Goal: Task Accomplishment & Management: Manage account settings

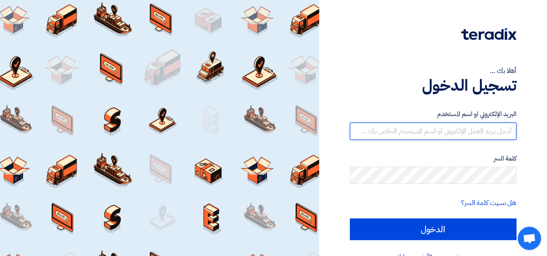
type input "[PERSON_NAME][EMAIL_ADDRESS][PERSON_NAME][DOMAIN_NAME]"
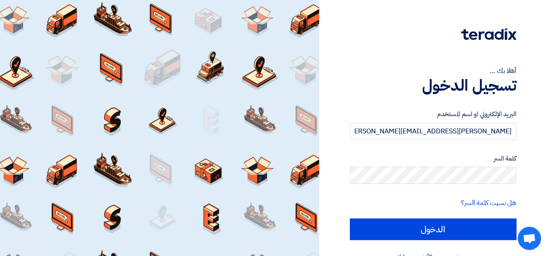
scroll to position [20, 0]
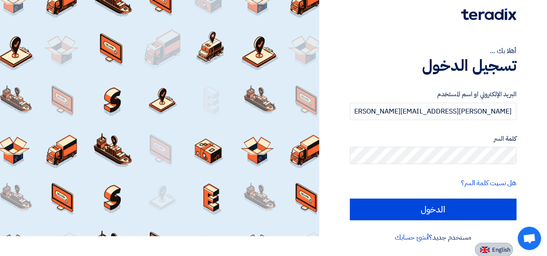
click at [491, 251] on button "English" at bounding box center [494, 250] width 38 height 14
type input "Sign in"
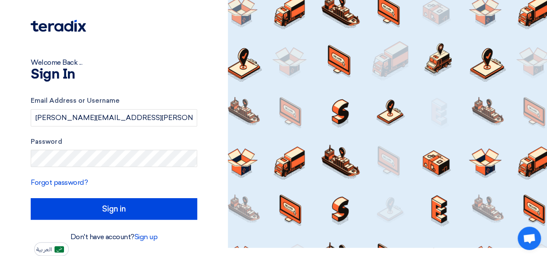
scroll to position [8, 0]
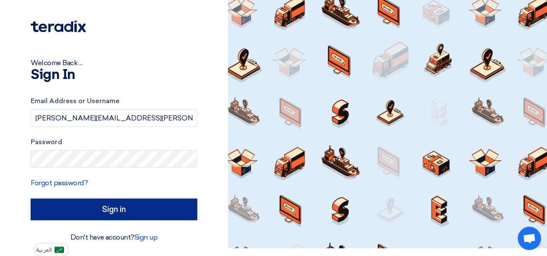
click at [84, 208] on input "Sign in" at bounding box center [114, 210] width 166 height 22
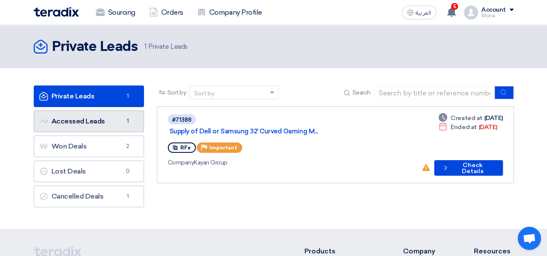
click at [77, 125] on link "Accessed Leads Accessed Leads 1" at bounding box center [89, 122] width 110 height 22
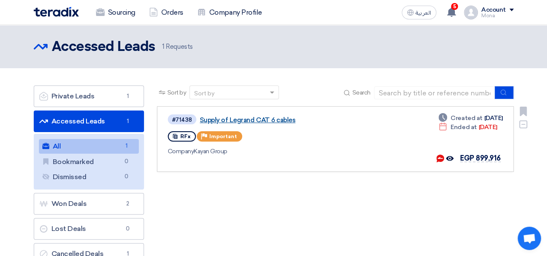
click at [261, 122] on link "Supply of Legrand CAT 6 cables" at bounding box center [308, 120] width 216 height 8
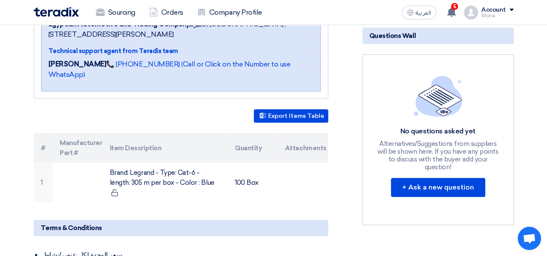
scroll to position [157, 0]
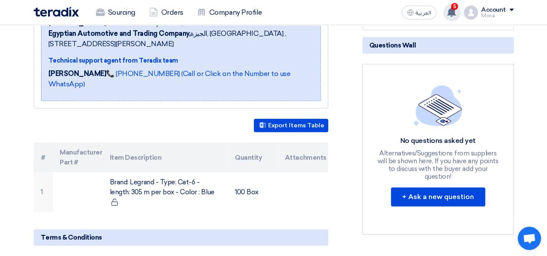
click at [451, 15] on use at bounding box center [451, 12] width 9 height 10
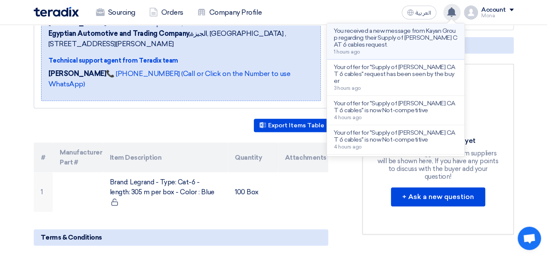
click at [393, 44] on p "You received a new message from Kayan Group regarding their Supply of [PERSON_N…" at bounding box center [396, 38] width 124 height 21
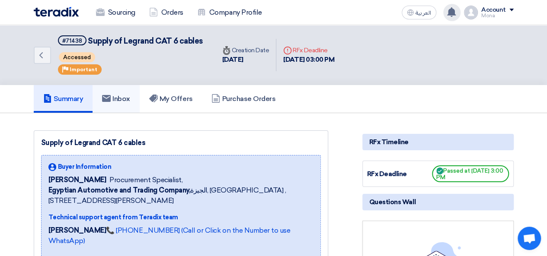
click at [119, 105] on link "Inbox" at bounding box center [116, 99] width 47 height 28
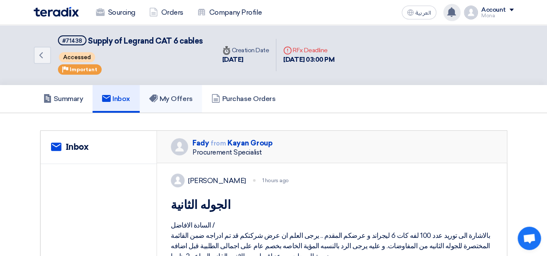
click at [178, 106] on link "My Offers" at bounding box center [171, 99] width 63 height 28
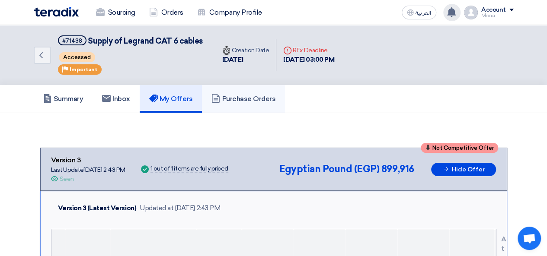
click at [259, 97] on h5 "Purchase Orders" at bounding box center [243, 99] width 64 height 9
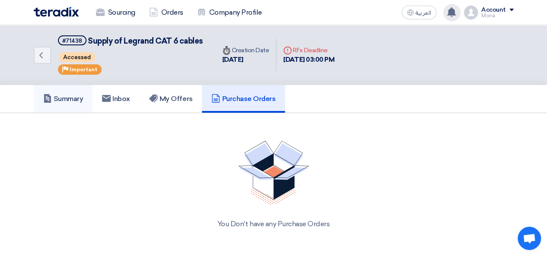
click at [61, 95] on h5 "Summary" at bounding box center [63, 99] width 40 height 9
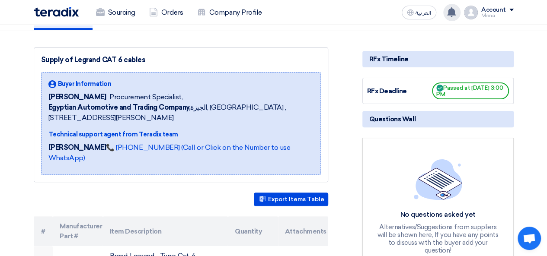
scroll to position [25, 0]
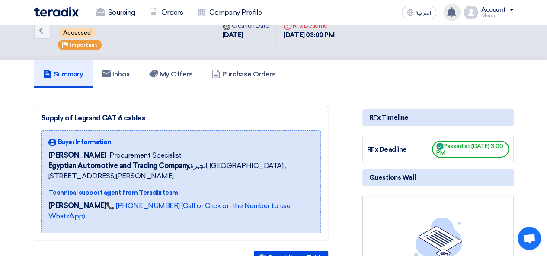
click at [237, 171] on span "Egyptian Automotive and Trading Company, [GEOGRAPHIC_DATA], [GEOGRAPHIC_DATA] ,…" at bounding box center [180, 171] width 265 height 21
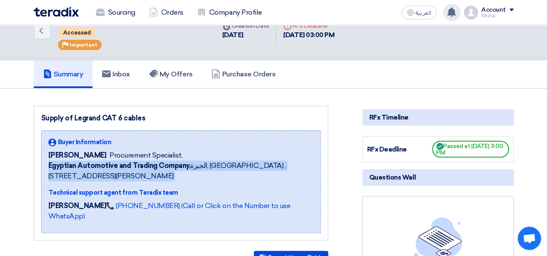
click at [237, 171] on span "Egyptian Automotive and Trading Company, [GEOGRAPHIC_DATA], [GEOGRAPHIC_DATA] ,…" at bounding box center [180, 171] width 265 height 21
click at [242, 168] on span "Egyptian Automotive and Trading Company, [GEOGRAPHIC_DATA], [GEOGRAPHIC_DATA] ,…" at bounding box center [180, 171] width 265 height 21
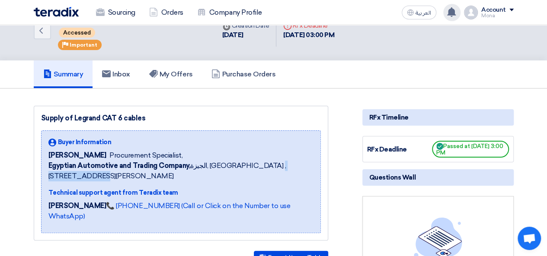
click at [242, 168] on span "Egyptian Automotive and Trading Company, [GEOGRAPHIC_DATA], [GEOGRAPHIC_DATA] ,…" at bounding box center [180, 171] width 265 height 21
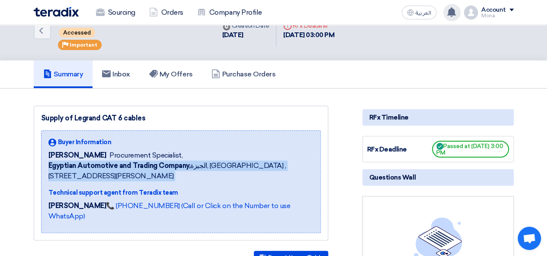
click at [242, 168] on span "Egyptian Automotive and Trading Company, [GEOGRAPHIC_DATA], [GEOGRAPHIC_DATA] ,…" at bounding box center [180, 171] width 265 height 21
